Goal: Information Seeking & Learning: Learn about a topic

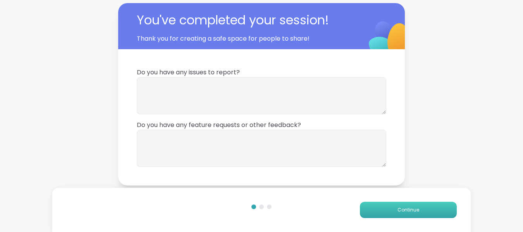
click at [388, 209] on button "Continue" at bounding box center [408, 210] width 97 height 16
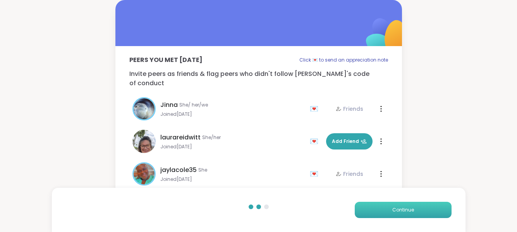
click at [388, 209] on button "Continue" at bounding box center [403, 210] width 97 height 16
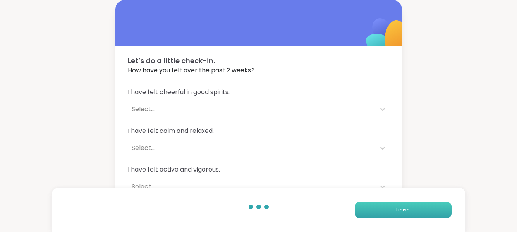
click at [388, 209] on button "Finish" at bounding box center [403, 210] width 97 height 16
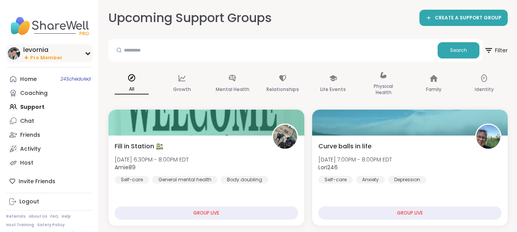
click at [57, 56] on span "Pro Member" at bounding box center [46, 58] width 32 height 7
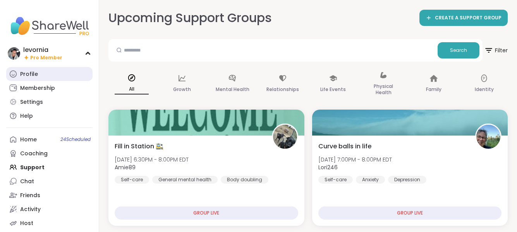
click at [24, 75] on div "Profile" at bounding box center [29, 75] width 18 height 8
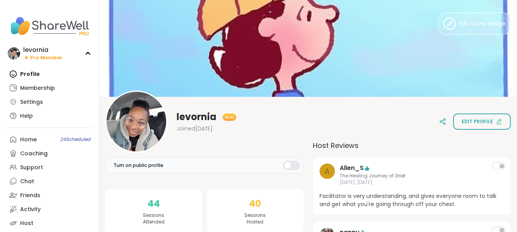
click at [489, 143] on div "levornia Host Joined [DATE] Edit profile" at bounding box center [308, 122] width 406 height 62
click at [51, 56] on span "Pro Member" at bounding box center [46, 58] width 32 height 7
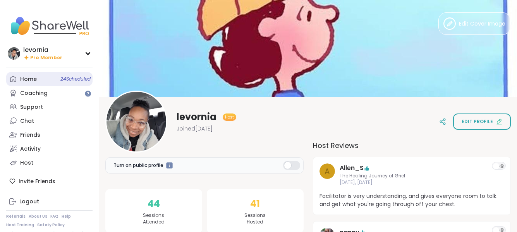
click at [40, 80] on link "Home 24 Scheduled" at bounding box center [49, 79] width 86 height 14
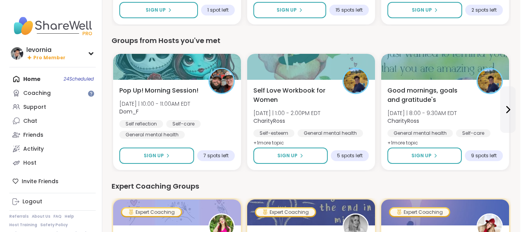
scroll to position [336, 0]
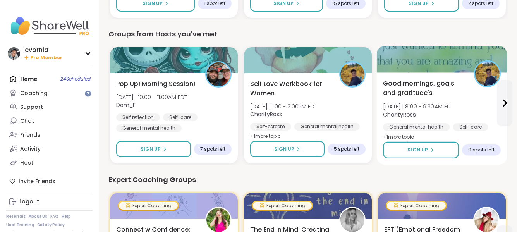
click at [443, 101] on div "Good mornings, goals and gratitude's [DATE] | 8:00 - 9:30AM EDT CharityRoss Gen…" at bounding box center [442, 110] width 118 height 63
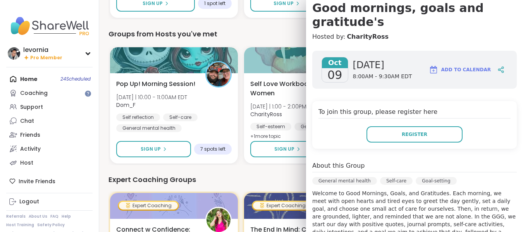
scroll to position [2, 0]
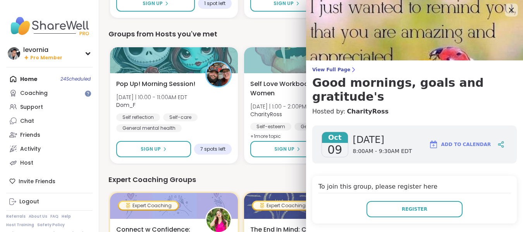
click at [506, 7] on icon at bounding box center [511, 10] width 10 height 10
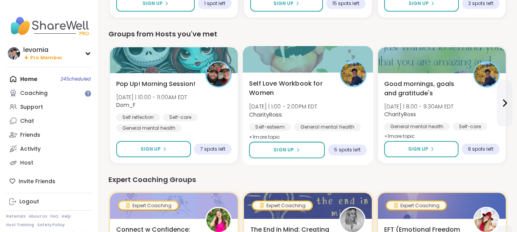
click at [346, 105] on div "Self Love Workbook for Women [DATE] | 1:00 - 2:00PM EDT CharityRoss Self-esteem…" at bounding box center [308, 110] width 118 height 63
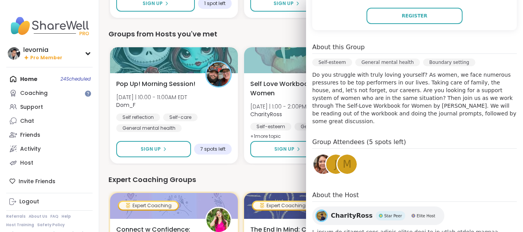
scroll to position [222, 0]
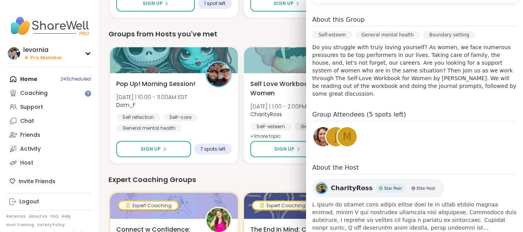
click at [283, 31] on div "Groups from Hosts you've met" at bounding box center [311, 34] width 405 height 11
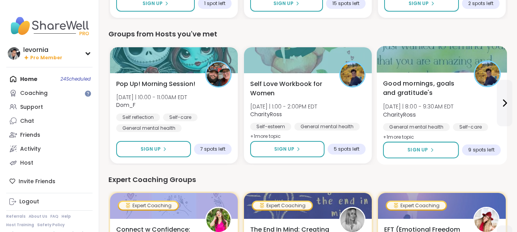
click at [473, 102] on div "Good mornings, goals and gratitude's [DATE] | 8:00 - 9:30AM EDT CharityRoss Gen…" at bounding box center [442, 110] width 118 height 63
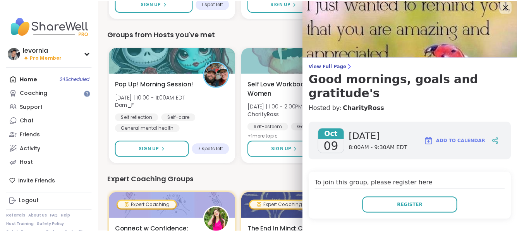
scroll to position [0, 0]
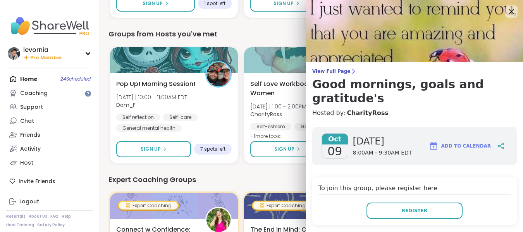
click at [276, 31] on div "Groups from Hosts you've met" at bounding box center [311, 34] width 405 height 11
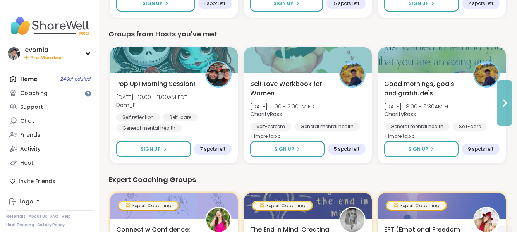
click at [508, 99] on icon at bounding box center [504, 102] width 9 height 9
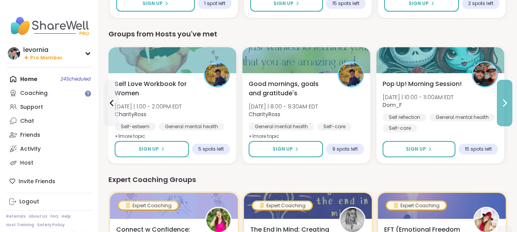
click at [508, 99] on icon at bounding box center [504, 102] width 9 height 9
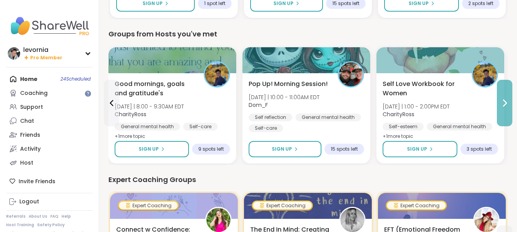
click at [508, 99] on icon at bounding box center [504, 102] width 9 height 9
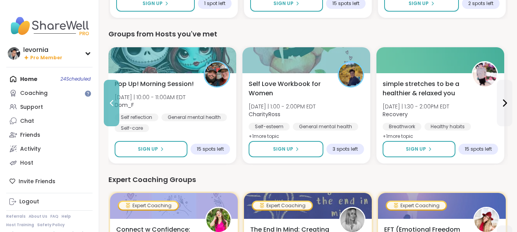
click at [114, 103] on icon at bounding box center [111, 102] width 9 height 9
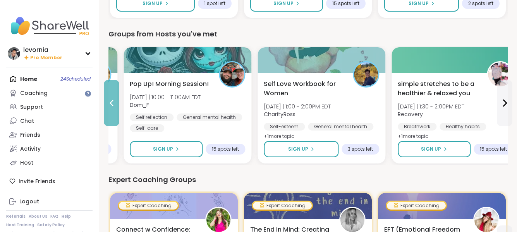
click at [114, 103] on icon at bounding box center [111, 102] width 9 height 9
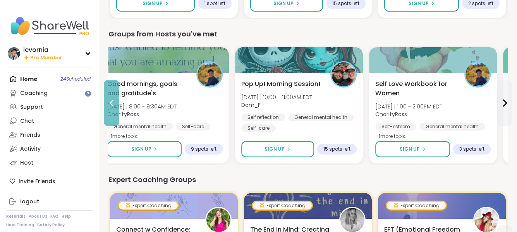
click at [114, 103] on icon at bounding box center [111, 102] width 9 height 9
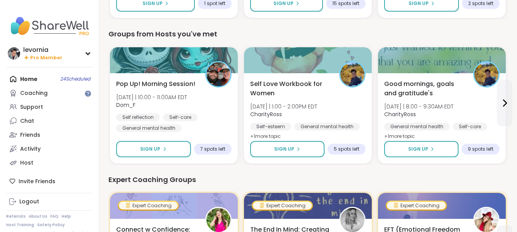
click at [114, 103] on div "Pop Up! Morning Session! [DATE] | 10:00 - 11:00AM EDT Dom_F Self reflection Sel…" at bounding box center [174, 118] width 128 height 90
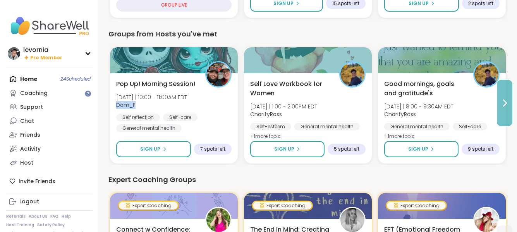
click at [503, 108] on button at bounding box center [505, 103] width 16 height 47
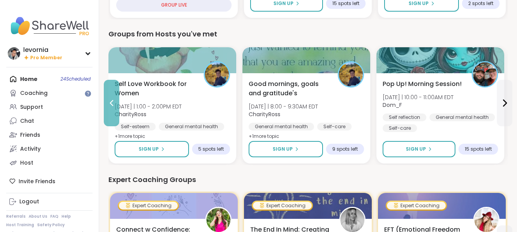
click at [112, 106] on icon at bounding box center [111, 102] width 9 height 9
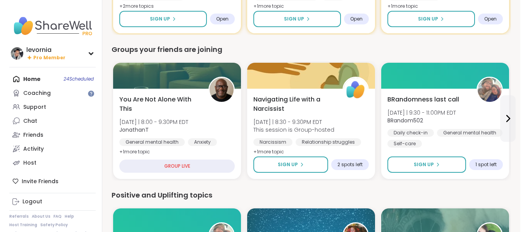
scroll to position [614, 0]
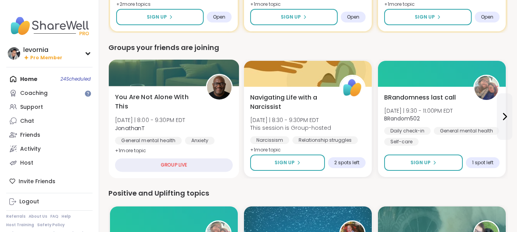
click at [227, 126] on div "You Are Not Alone With [DATE][DATE] | 8:00 - 9:30PM EDT JonathanT General menta…" at bounding box center [174, 124] width 118 height 63
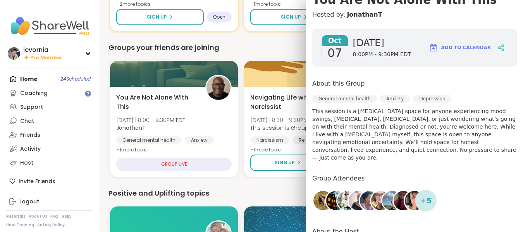
scroll to position [91, 0]
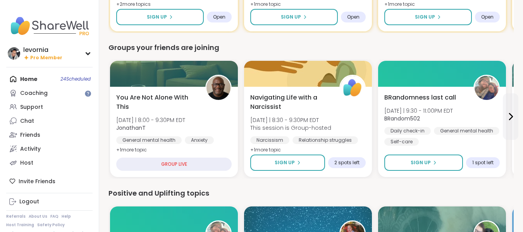
click at [232, 48] on div "Groups your friends are joining" at bounding box center [311, 47] width 405 height 11
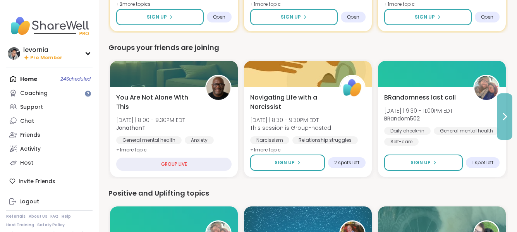
click at [504, 126] on button at bounding box center [505, 116] width 16 height 47
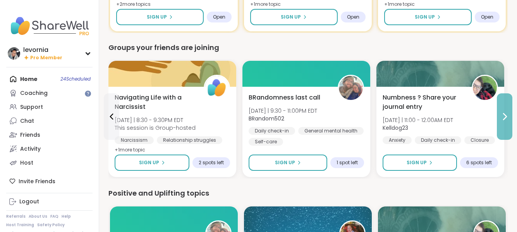
click at [504, 126] on button at bounding box center [505, 116] width 16 height 47
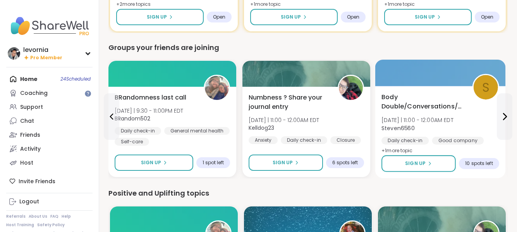
click at [445, 119] on span "[DATE] | 11:00 - 12:00AM EDT" at bounding box center [418, 120] width 72 height 8
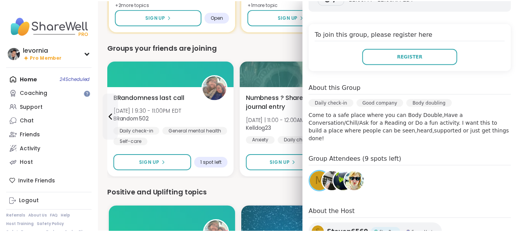
scroll to position [165, 0]
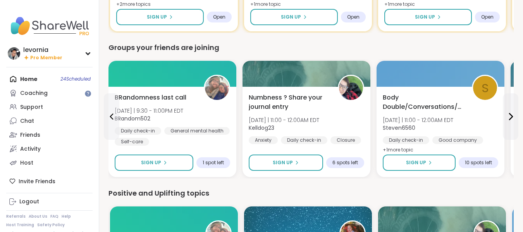
click at [274, 48] on div "Groups your friends are joining" at bounding box center [311, 47] width 405 height 11
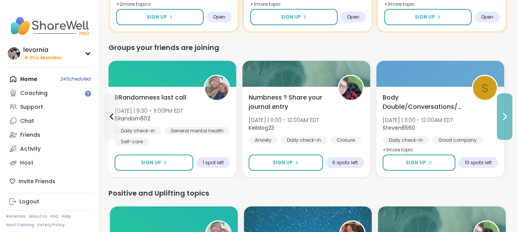
click at [504, 117] on icon at bounding box center [504, 116] width 9 height 9
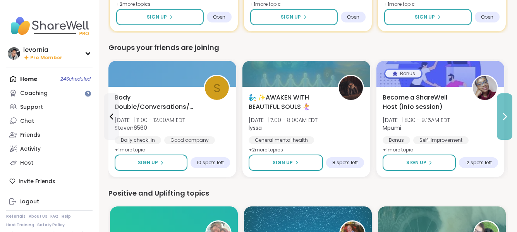
click at [504, 117] on icon at bounding box center [504, 116] width 9 height 9
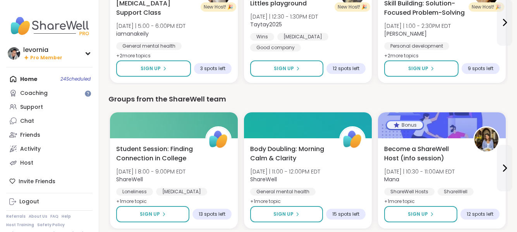
scroll to position [1031, 0]
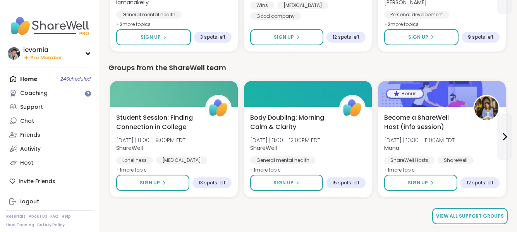
click at [458, 215] on span "View all support groups" at bounding box center [470, 216] width 68 height 7
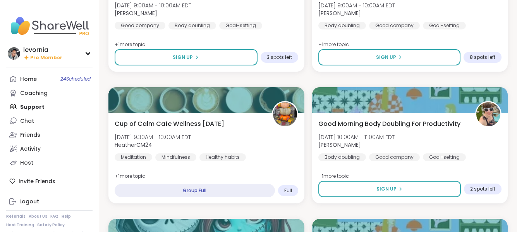
scroll to position [1475, 0]
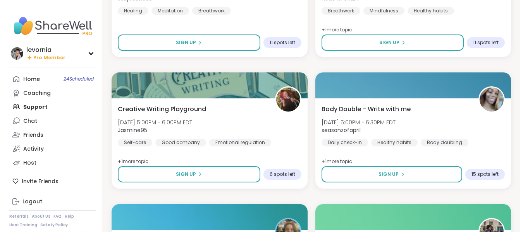
scroll to position [3056, 0]
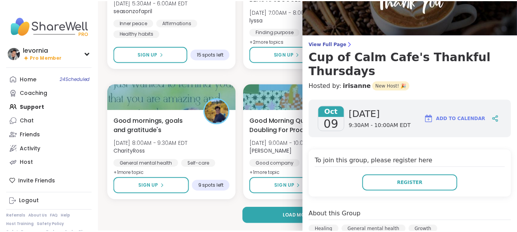
scroll to position [24, 0]
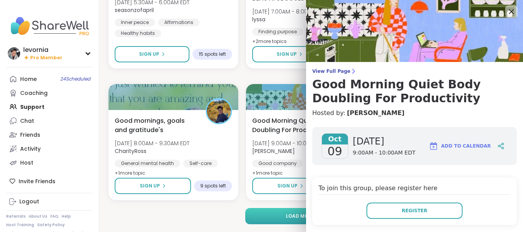
click at [286, 214] on span "Load more groups" at bounding box center [311, 216] width 50 height 7
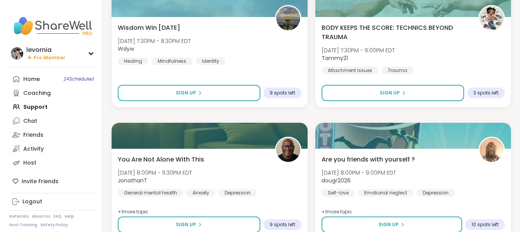
scroll to position [3570, 0]
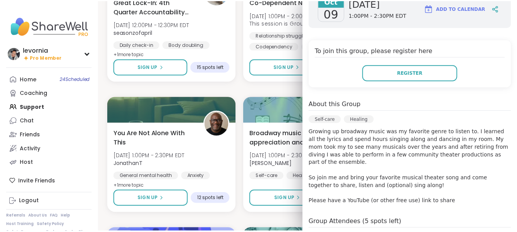
scroll to position [151, 0]
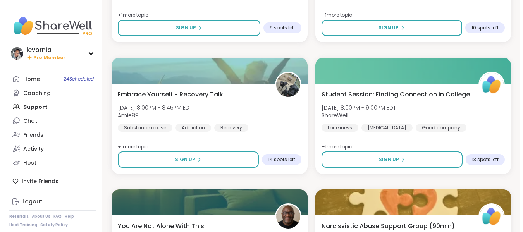
scroll to position [3756, 0]
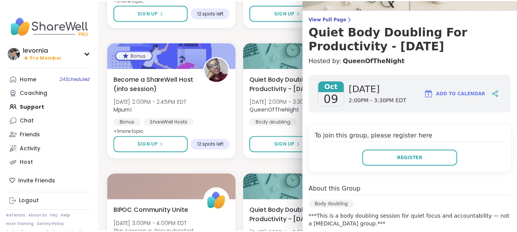
scroll to position [49, 0]
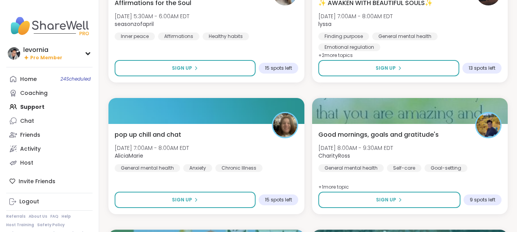
scroll to position [4506, 0]
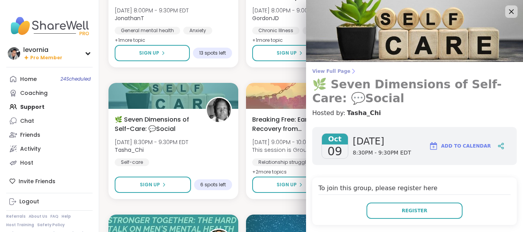
click at [385, 87] on h3 "🌿 Seven Dimensions of Self-Care: 💬Social" at bounding box center [414, 92] width 205 height 28
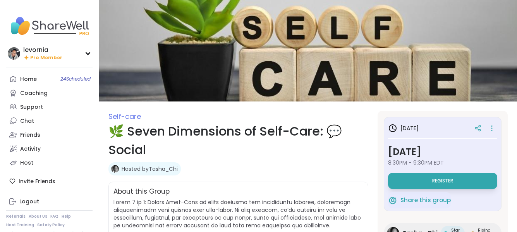
click at [344, 157] on h1 "🌿 Seven Dimensions of Self-Care: 💬Social" at bounding box center [239, 140] width 260 height 37
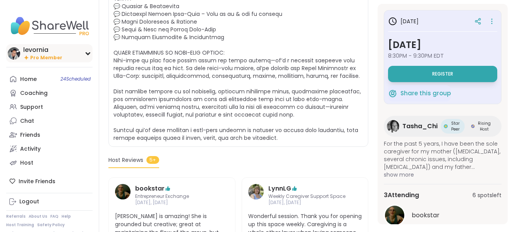
click at [56, 55] on span "Pro Member" at bounding box center [46, 58] width 32 height 7
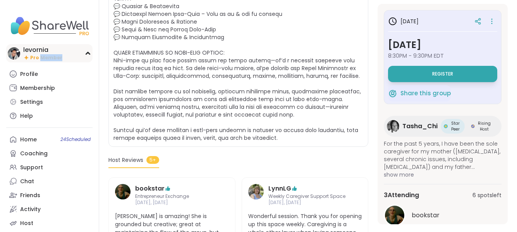
click at [56, 55] on span "Pro Member" at bounding box center [46, 58] width 32 height 7
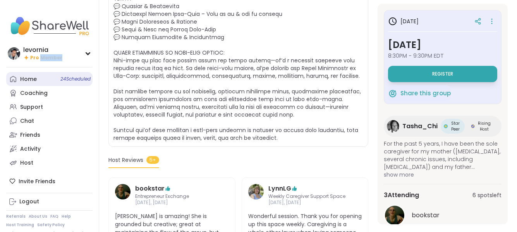
click at [38, 77] on link "Home 24 Scheduled" at bounding box center [49, 79] width 86 height 14
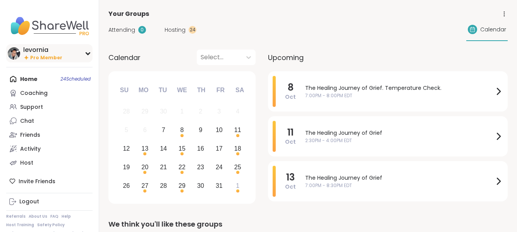
click at [41, 56] on span "Pro Member" at bounding box center [46, 58] width 32 height 7
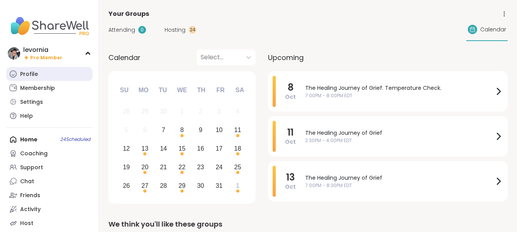
click at [34, 72] on div "Profile" at bounding box center [29, 75] width 18 height 8
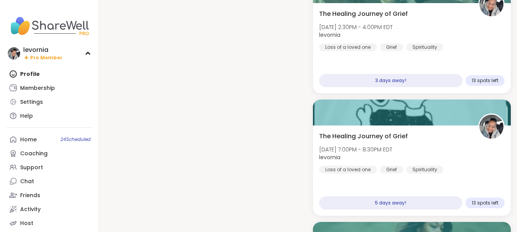
scroll to position [423, 0]
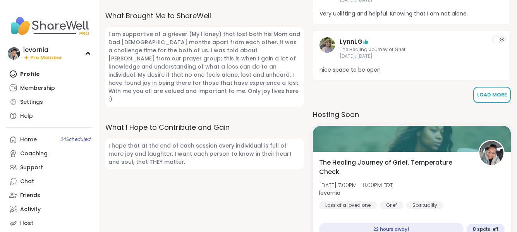
click at [495, 98] on button "Load More" at bounding box center [493, 95] width 38 height 16
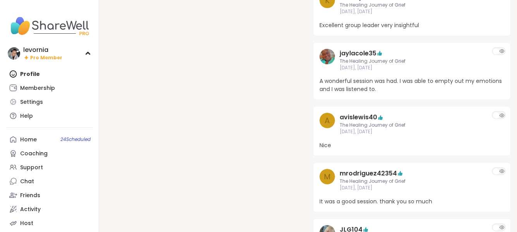
scroll to position [708, 0]
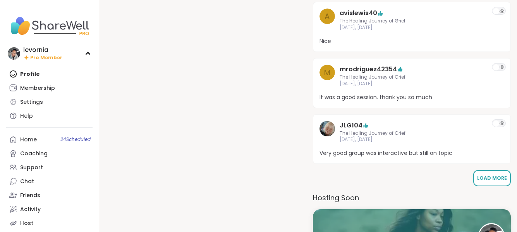
click at [488, 176] on span "Load More" at bounding box center [492, 178] width 30 height 7
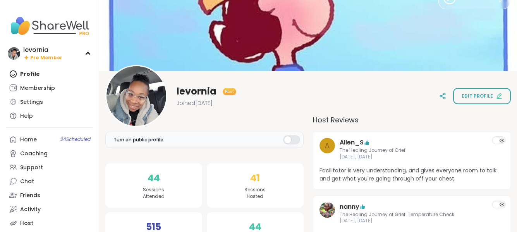
scroll to position [0, 0]
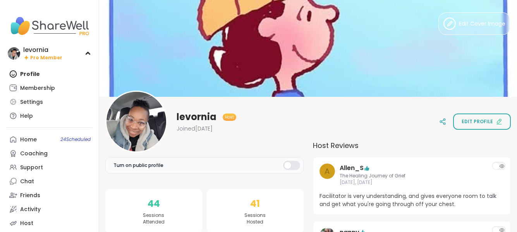
click at [465, 145] on div "levornia Host Joined [DATE] Edit profile" at bounding box center [308, 122] width 406 height 62
click at [33, 72] on div "Profile Membership Settings Help" at bounding box center [49, 95] width 86 height 56
click at [292, 119] on div "levornia Host Joined [DATE] Edit profile" at bounding box center [308, 122] width 406 height 62
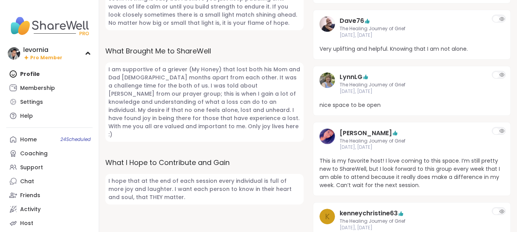
scroll to position [403, 0]
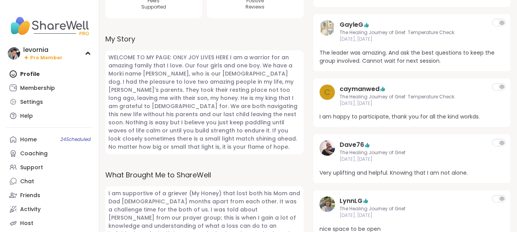
scroll to position [0, 0]
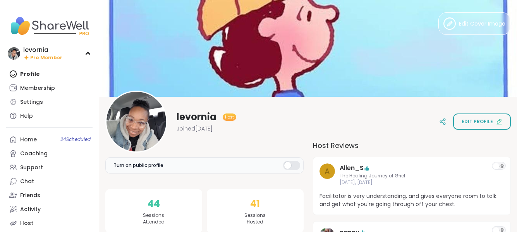
click at [418, 132] on div "levornia Host Joined [DATE] Edit profile" at bounding box center [308, 122] width 406 height 62
